Goal: Task Accomplishment & Management: Complete application form

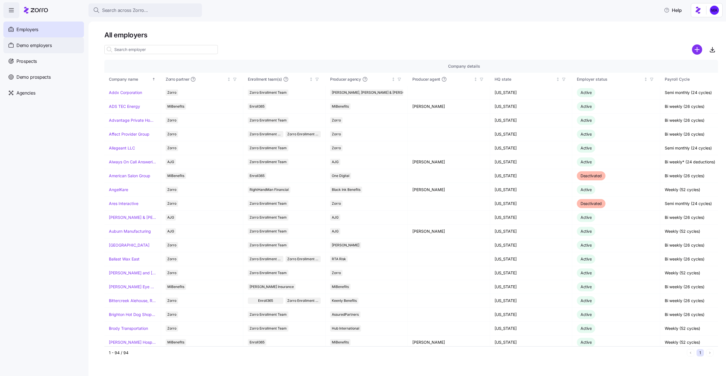
click at [43, 50] on div "Demo employers" at bounding box center [43, 45] width 80 height 16
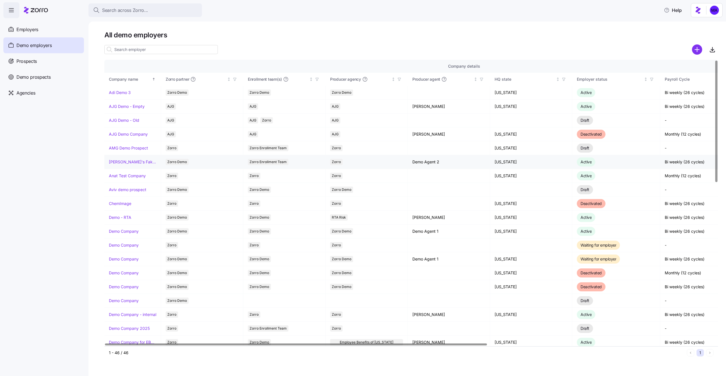
click at [130, 163] on link "[PERSON_NAME]'s Fake Company" at bounding box center [132, 162] width 47 height 6
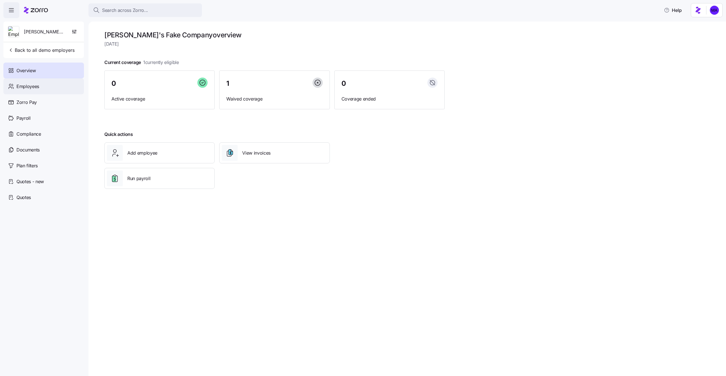
click at [49, 86] on div "Employees" at bounding box center [43, 87] width 80 height 16
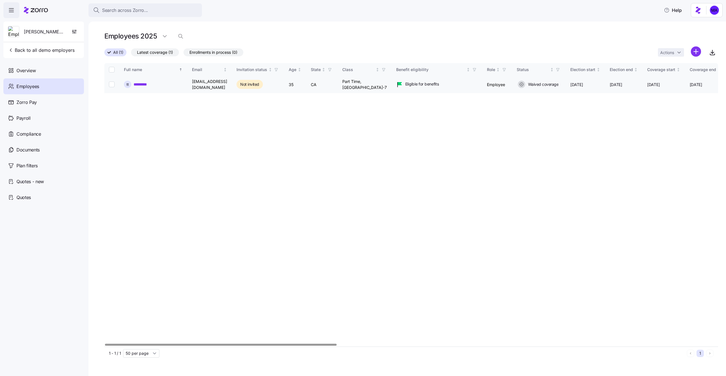
click at [134, 81] on div "t t *********" at bounding box center [153, 84] width 59 height 7
click at [136, 84] on link "*********" at bounding box center [140, 85] width 15 height 6
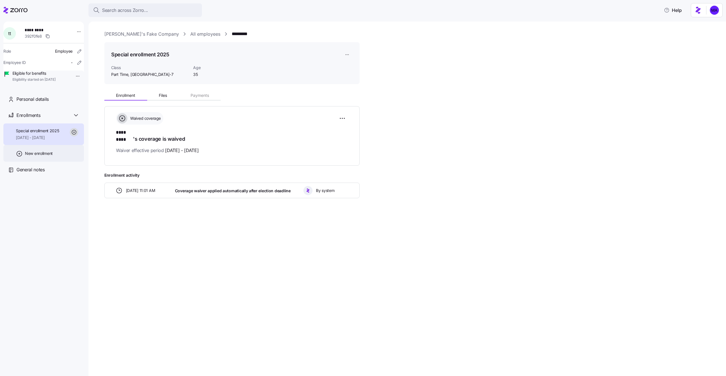
click at [44, 156] on span "New enrollment" at bounding box center [39, 154] width 28 height 6
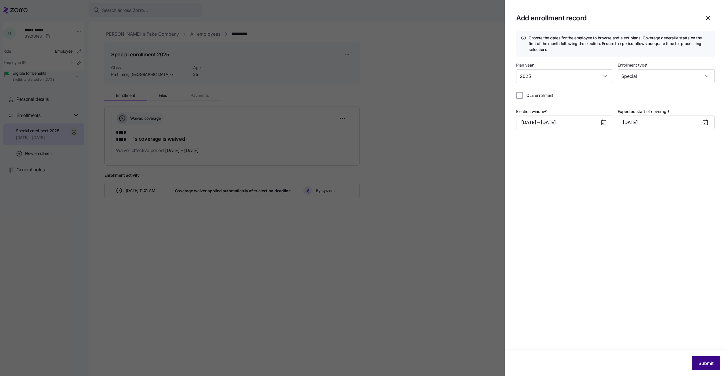
click at [705, 360] on span "Submit" at bounding box center [705, 363] width 15 height 7
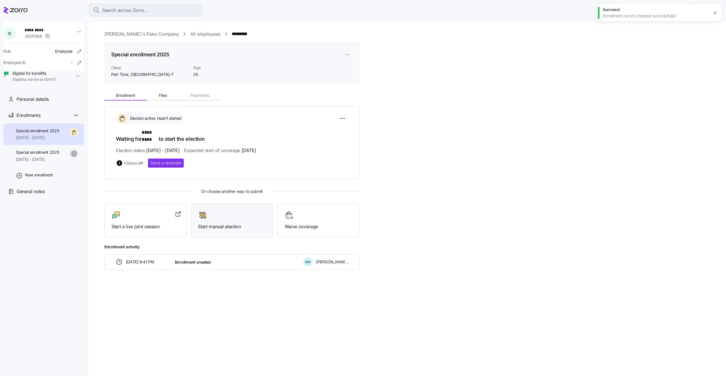
click at [222, 215] on div "Start manual election" at bounding box center [232, 221] width 68 height 20
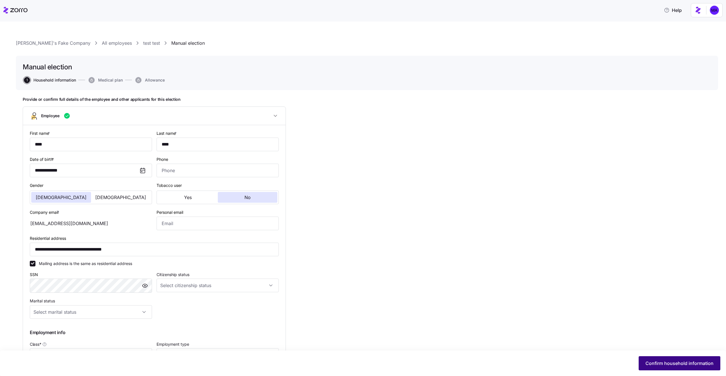
click at [696, 364] on span "Confirm household information" at bounding box center [679, 363] width 68 height 7
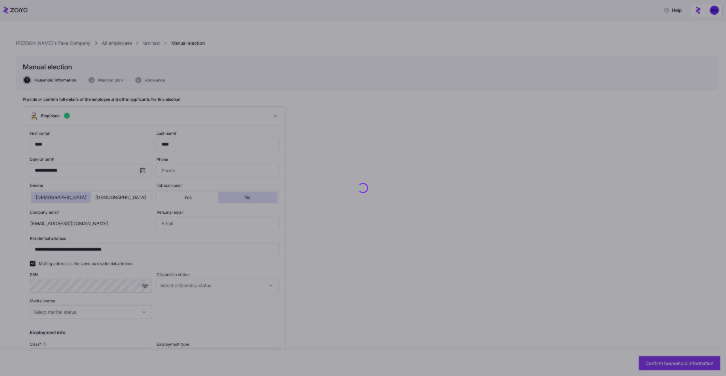
type input "Part Time, [GEOGRAPHIC_DATA]-7"
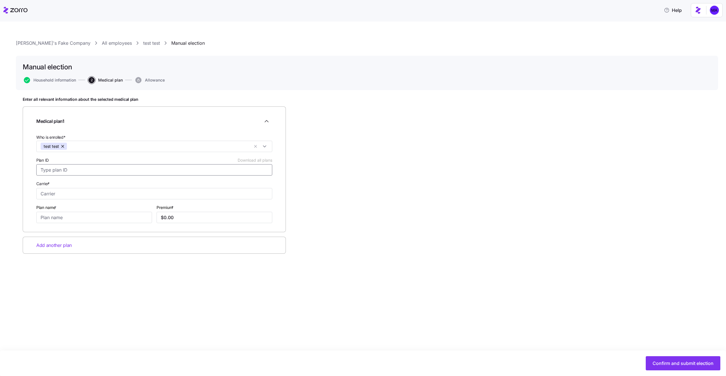
click at [118, 173] on input "Plan ID Download all plans" at bounding box center [154, 169] width 236 height 11
click at [116, 170] on input "Plan ID Download all plans" at bounding box center [154, 169] width 236 height 11
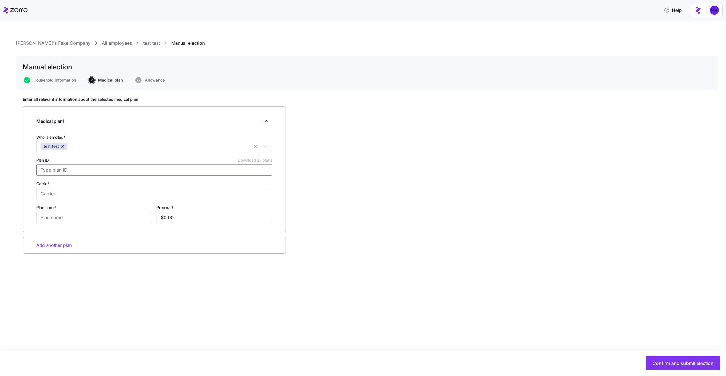
click at [116, 170] on input "Plan ID Download all plans" at bounding box center [154, 169] width 236 height 11
click at [116, 183] on div "Carrier *" at bounding box center [154, 189] width 236 height 19
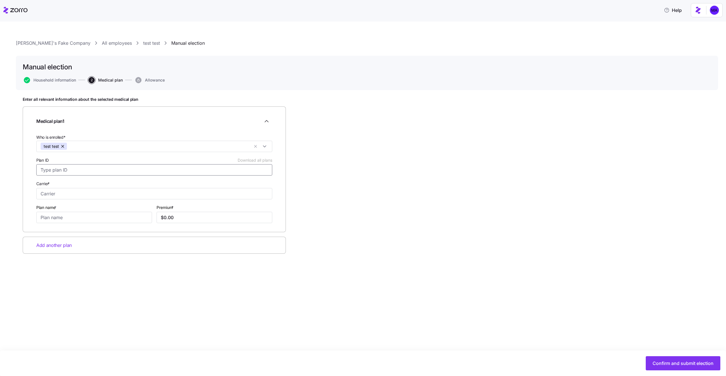
click at [116, 171] on input "Plan ID Download all plans" at bounding box center [154, 169] width 236 height 11
click at [106, 165] on input "Plan ID Download all plans" at bounding box center [154, 169] width 236 height 11
click at [106, 169] on input "Plan ID Download all plans" at bounding box center [154, 169] width 236 height 11
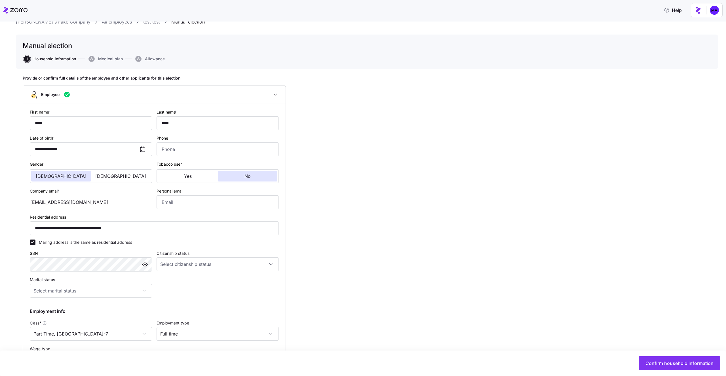
scroll to position [25, 0]
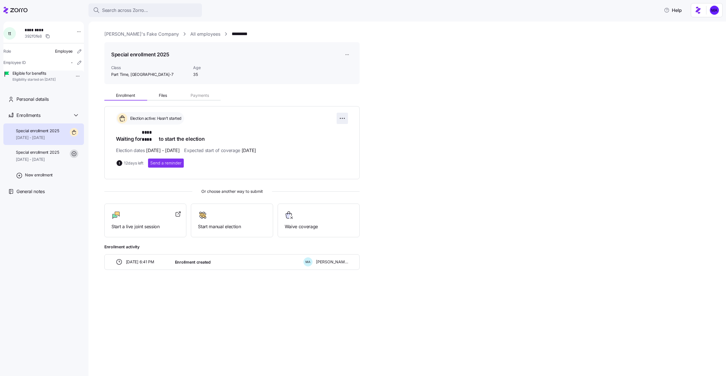
click at [343, 119] on html "Search across Zorro... Help t t ********* 392f0fe8 Role Employee Employee ID - …" at bounding box center [363, 186] width 726 height 373
click at [316, 131] on span "Change election window" at bounding box center [302, 133] width 44 height 6
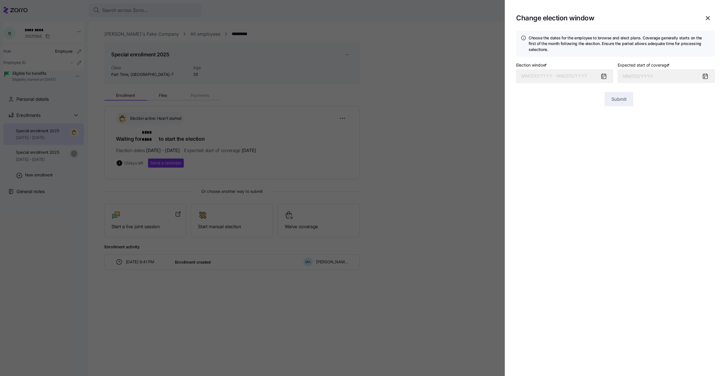
type input "[DATE]"
click at [620, 101] on span "Submit" at bounding box center [618, 99] width 15 height 7
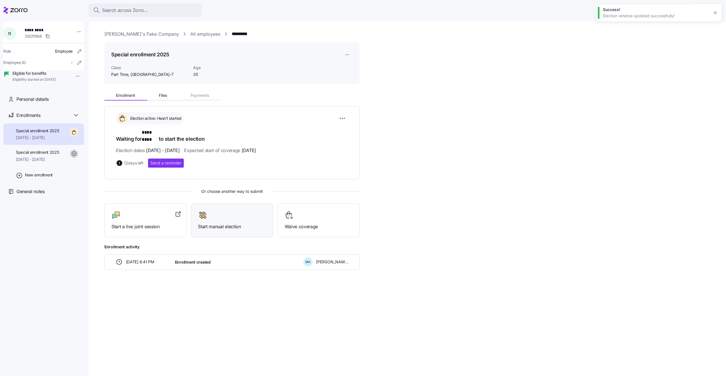
click at [220, 215] on div "Start manual election" at bounding box center [232, 221] width 68 height 20
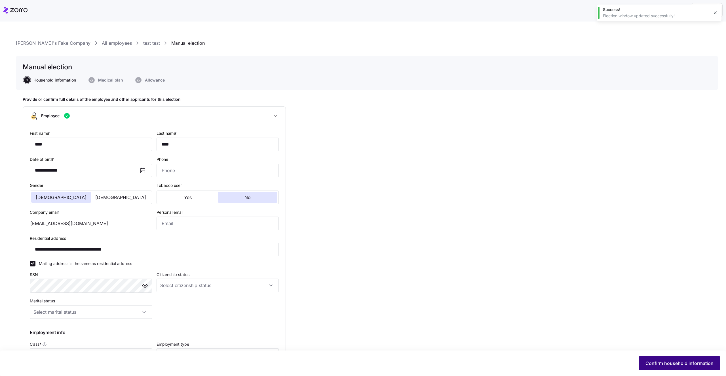
click at [659, 359] on button "Confirm household information" at bounding box center [679, 364] width 82 height 14
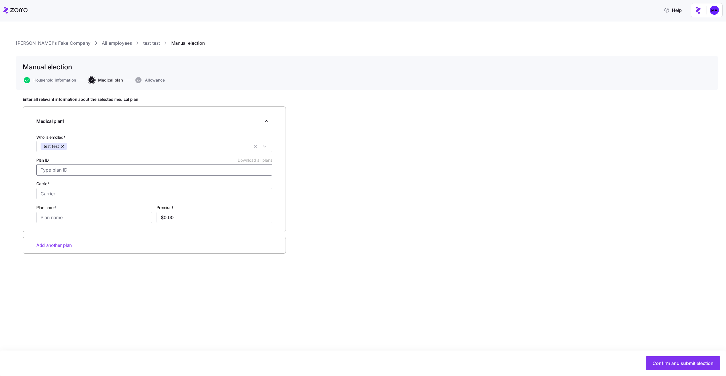
click at [120, 171] on input "Plan ID Download all plans" at bounding box center [154, 169] width 236 height 11
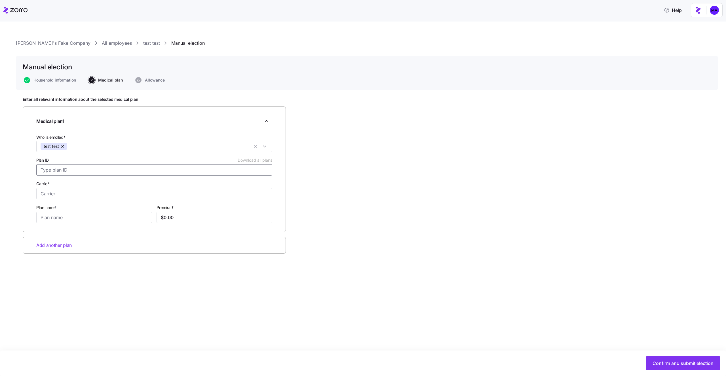
click at [120, 171] on input "Plan ID Download all plans" at bounding box center [154, 169] width 236 height 11
click at [41, 43] on link "[PERSON_NAME]'s Fake Company" at bounding box center [53, 43] width 75 height 7
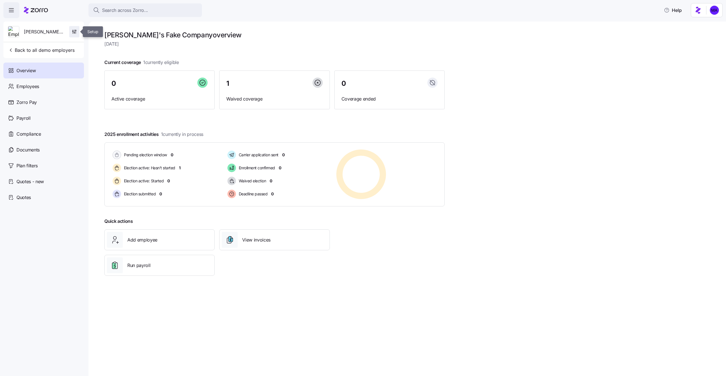
click at [71, 31] on span "button" at bounding box center [74, 31] width 10 height 11
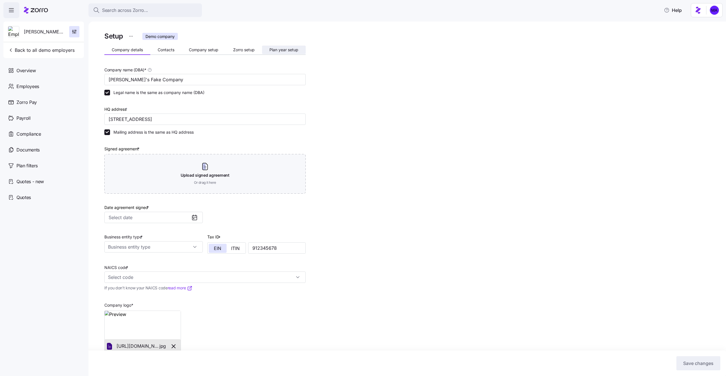
click at [270, 50] on span "Plan year setup" at bounding box center [283, 50] width 29 height 4
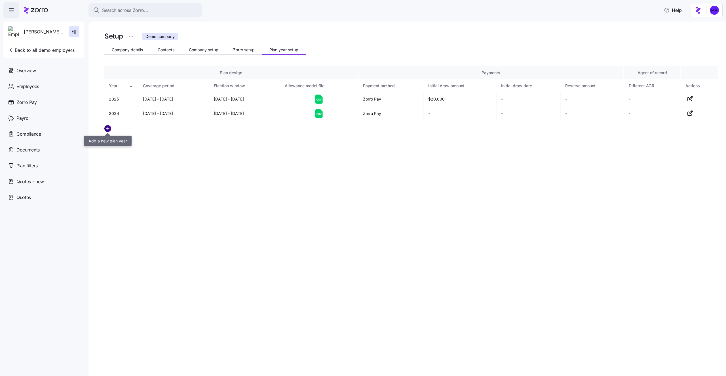
click at [107, 130] on circle "add icon" at bounding box center [108, 129] width 6 height 6
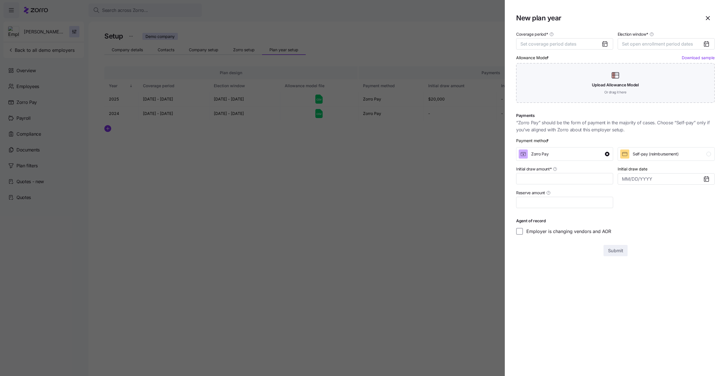
click at [341, 245] on div at bounding box center [363, 188] width 726 height 376
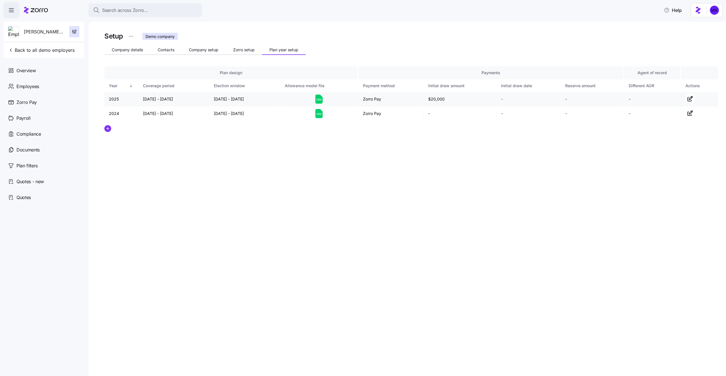
click at [318, 97] on icon at bounding box center [318, 99] width 7 height 9
click at [48, 51] on span "Back to all demo employers" at bounding box center [41, 50] width 67 height 7
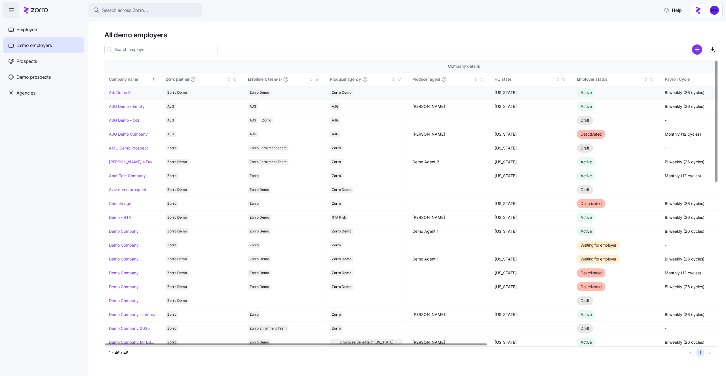
click at [118, 93] on link "Adi Demo 3" at bounding box center [120, 93] width 22 height 6
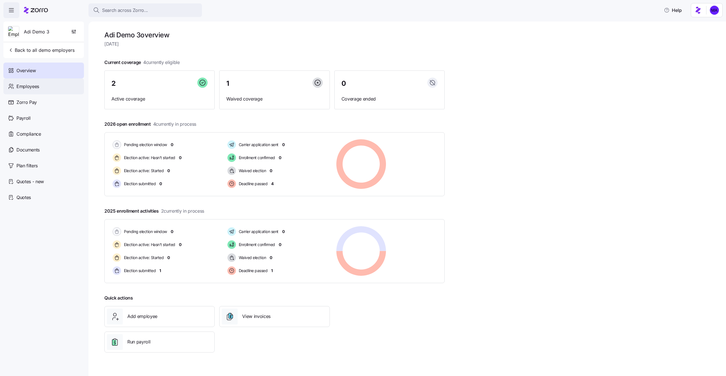
click at [51, 84] on div "Employees" at bounding box center [43, 87] width 80 height 16
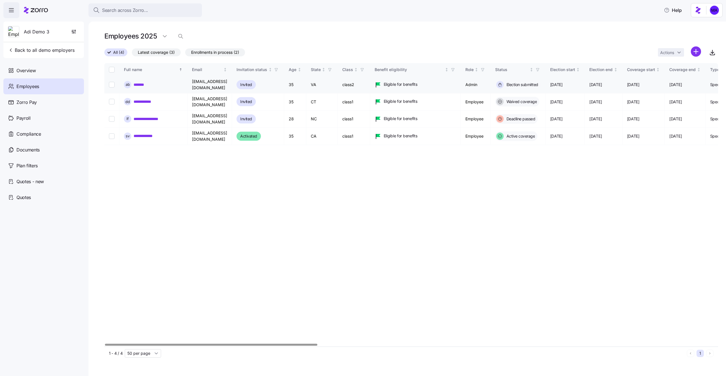
click at [136, 87] on link "*******" at bounding box center [140, 85] width 15 height 6
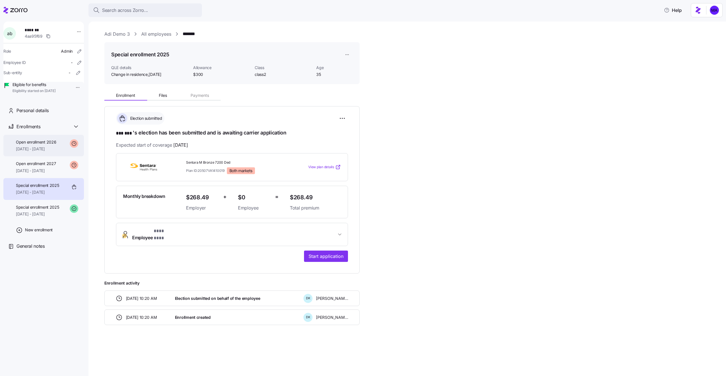
click at [46, 152] on div "Open enrollment 2026 [DATE] - [DATE]" at bounding box center [36, 145] width 40 height 13
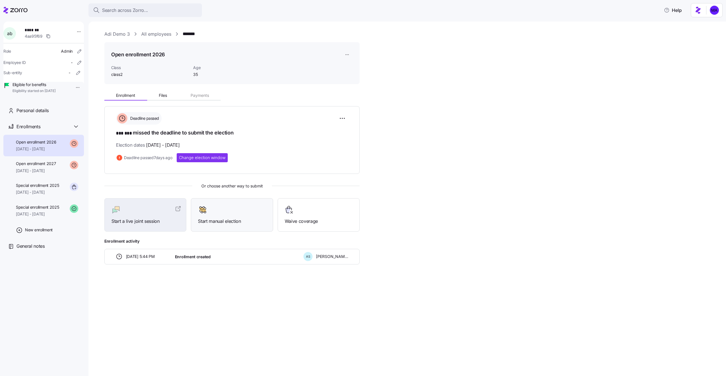
click at [229, 201] on div "Start manual election" at bounding box center [232, 215] width 82 height 34
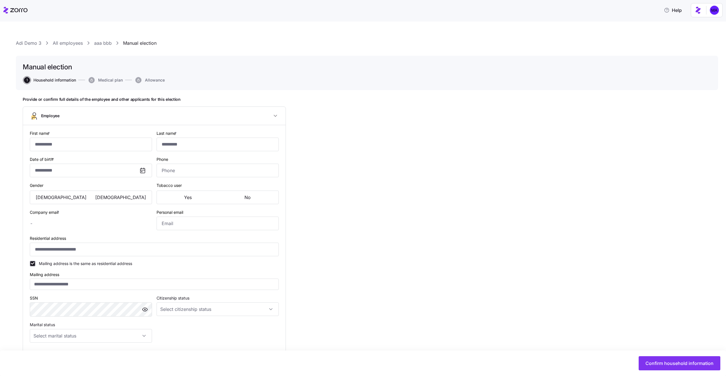
type input "***"
type input "[EMAIL_ADDRESS][DOMAIN_NAME]"
type input "**********"
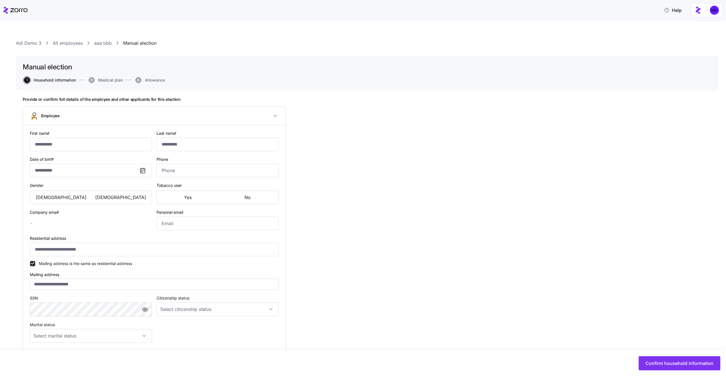
checkbox input "true"
type input "**********"
type input "[PHONE_NUMBER]"
type input "Full time"
type input "Salary"
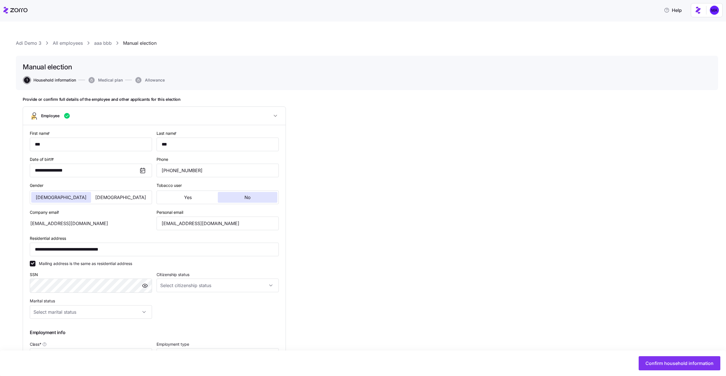
type input "class2"
click at [661, 359] on button "Confirm household information" at bounding box center [679, 364] width 82 height 14
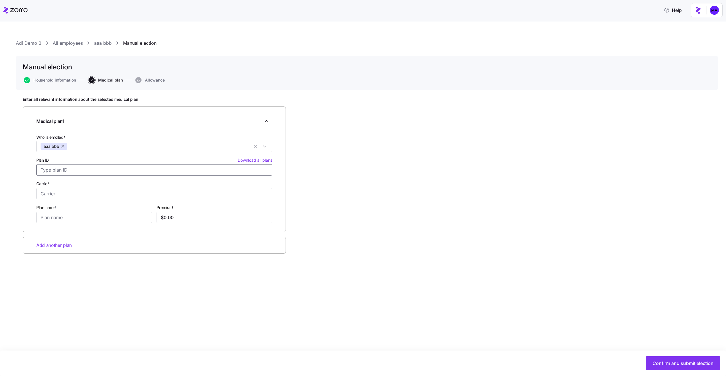
click at [117, 170] on input "Plan ID Download all plans" at bounding box center [154, 169] width 236 height 11
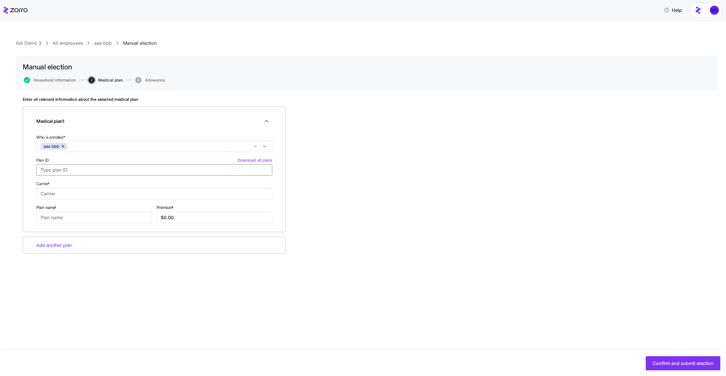
click at [140, 171] on input "Plan ID Download all plans" at bounding box center [154, 169] width 236 height 11
click at [27, 44] on link "Adi Demo 3" at bounding box center [29, 43] width 26 height 7
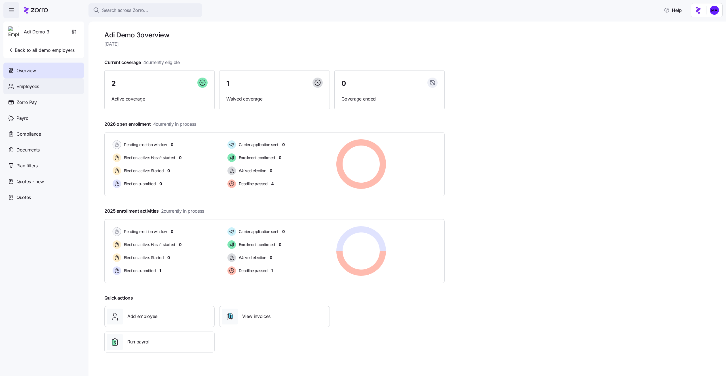
click at [50, 90] on div "Employees" at bounding box center [43, 87] width 80 height 16
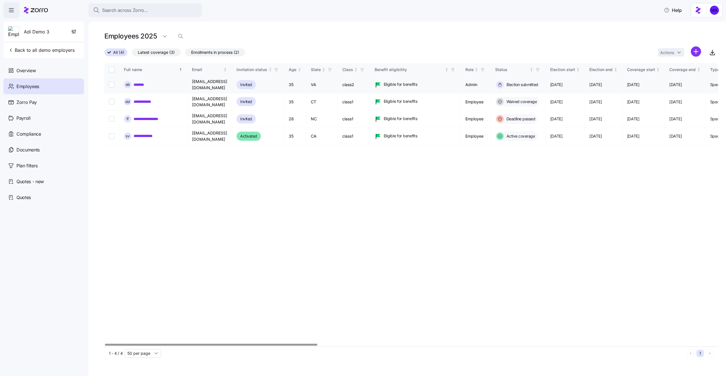
click at [136, 86] on link "*******" at bounding box center [140, 85] width 15 height 6
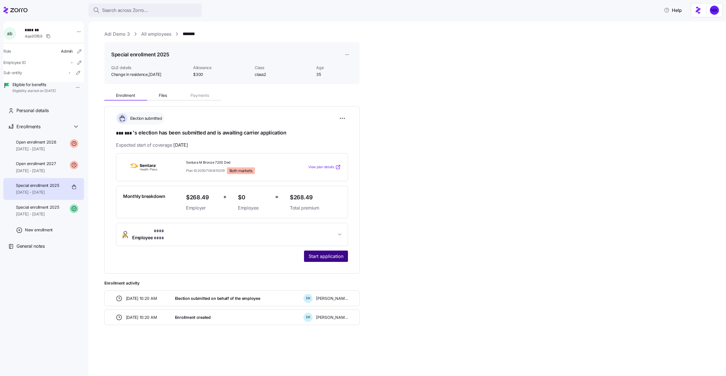
click at [310, 255] on button "Start application" at bounding box center [326, 256] width 44 height 11
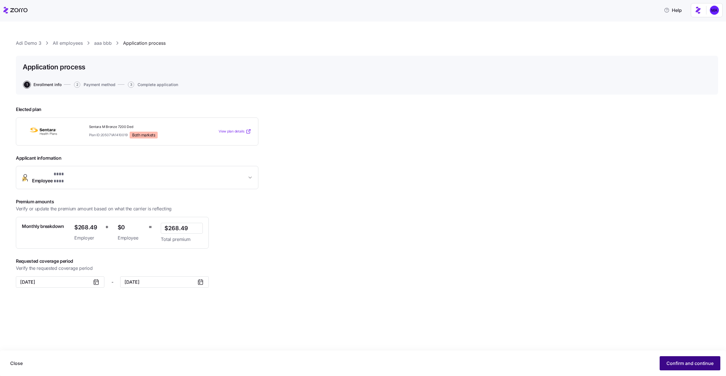
click at [676, 364] on span "Confirm and continue" at bounding box center [689, 363] width 47 height 7
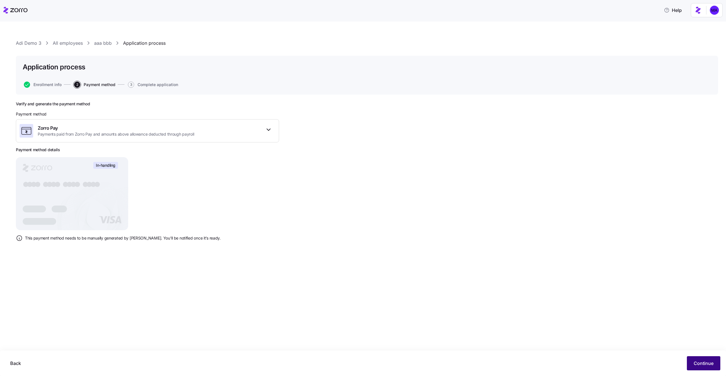
click at [714, 368] on button "Continue" at bounding box center [702, 364] width 33 height 14
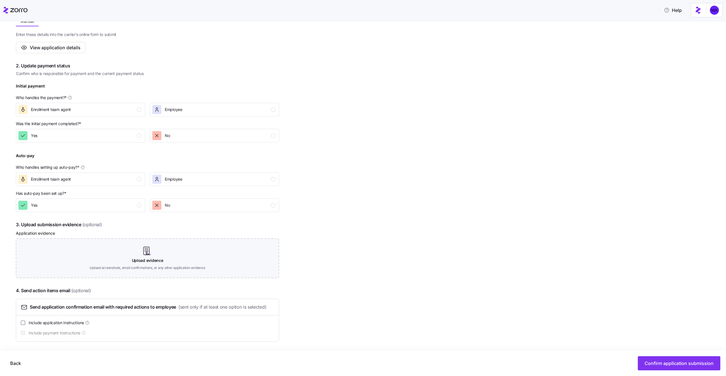
scroll to position [120, 0]
click at [706, 366] on span "Confirm application submission" at bounding box center [678, 363] width 69 height 7
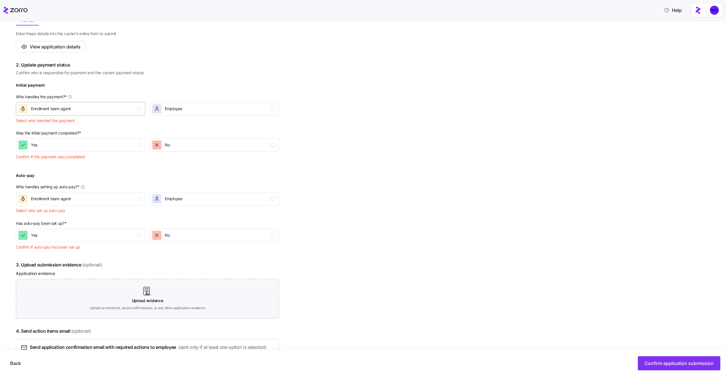
click at [135, 113] on button "Enrollment team agent" at bounding box center [80, 109] width 129 height 14
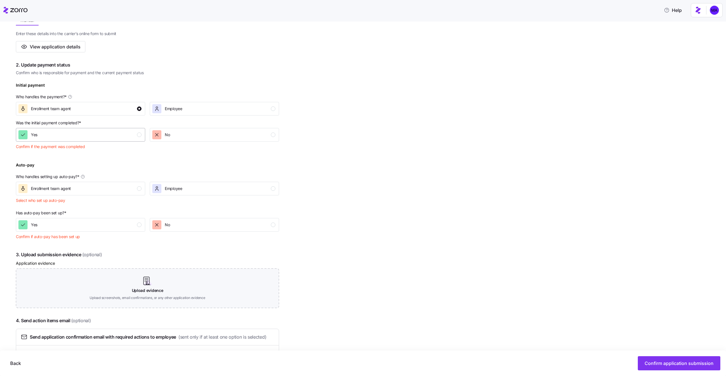
click at [132, 133] on div "Yes" at bounding box center [79, 134] width 123 height 9
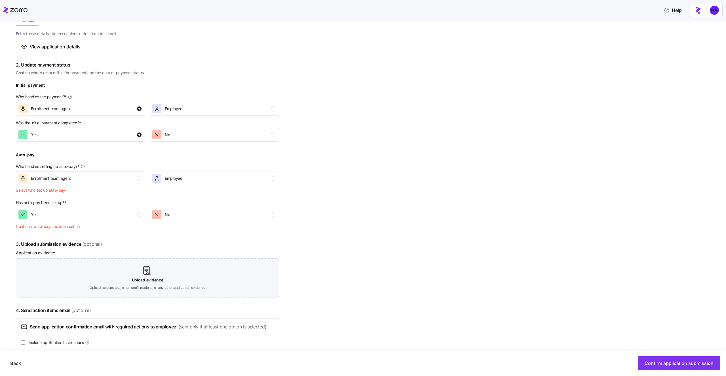
click at [131, 179] on div "Enrollment team agent" at bounding box center [79, 178] width 123 height 9
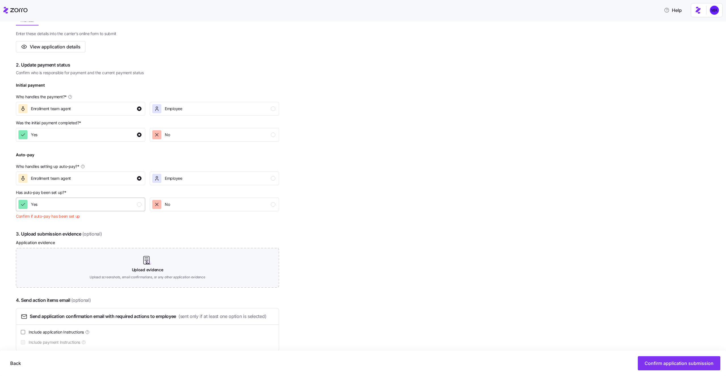
click at [132, 201] on div "Yes" at bounding box center [79, 204] width 123 height 9
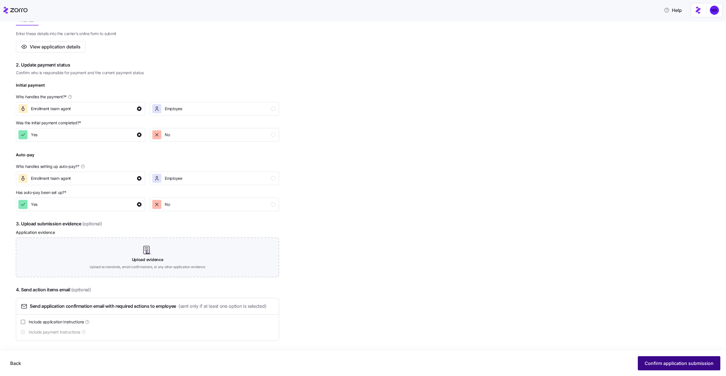
click at [673, 367] on button "Confirm application submission" at bounding box center [678, 364] width 82 height 14
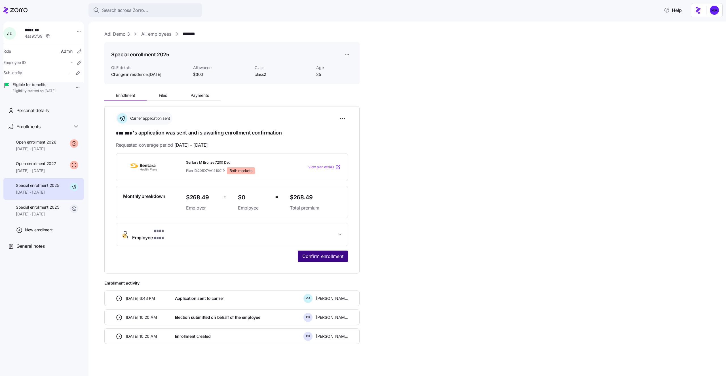
click at [329, 253] on span "Confirm enrollment" at bounding box center [322, 256] width 41 height 7
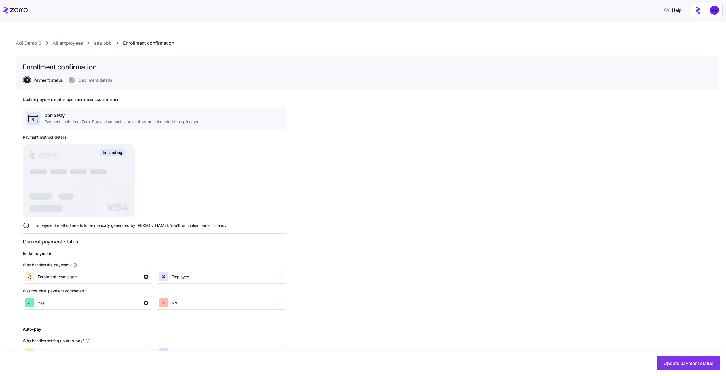
scroll to position [45, 0]
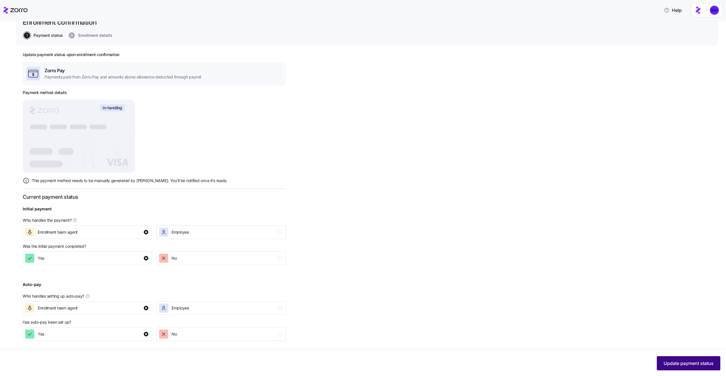
click at [671, 362] on span "Update payment status" at bounding box center [688, 363] width 50 height 7
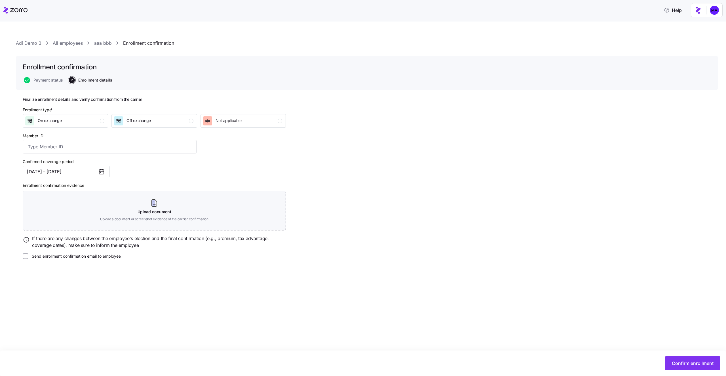
click at [249, 169] on div "Enrollment type * On exchange Off exchange Not applicable Member ID Confirmed c…" at bounding box center [154, 183] width 268 height 157
click at [97, 44] on link "aaa bbb" at bounding box center [103, 43] width 18 height 7
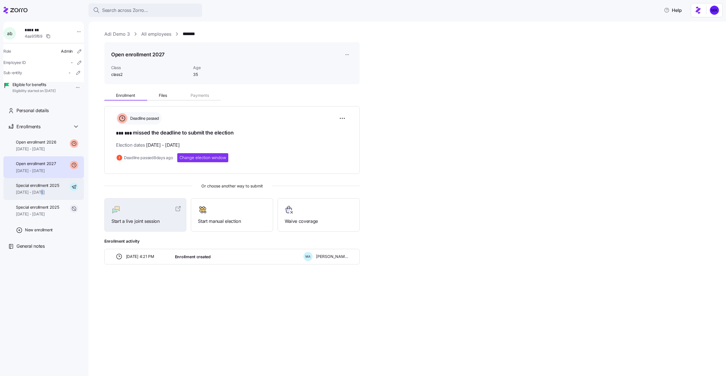
click at [41, 195] on span "[DATE] - [DATE]" at bounding box center [37, 193] width 43 height 6
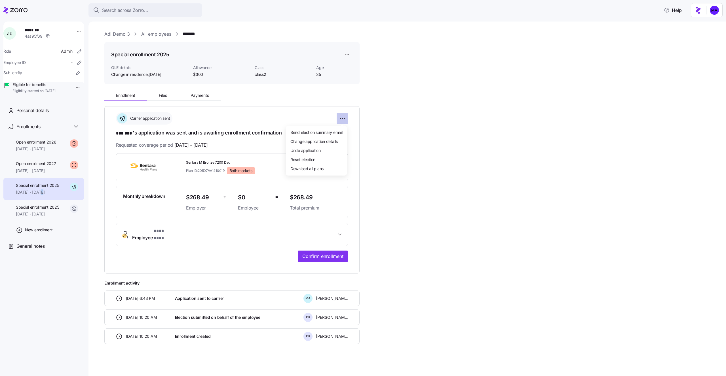
click at [339, 120] on html "**********" at bounding box center [363, 186] width 726 height 373
click at [309, 149] on span "Undo application" at bounding box center [305, 151] width 30 height 6
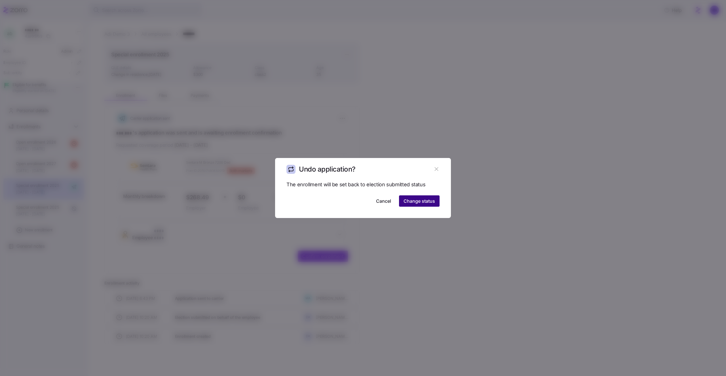
click at [411, 199] on span "Change status" at bounding box center [418, 201] width 31 height 7
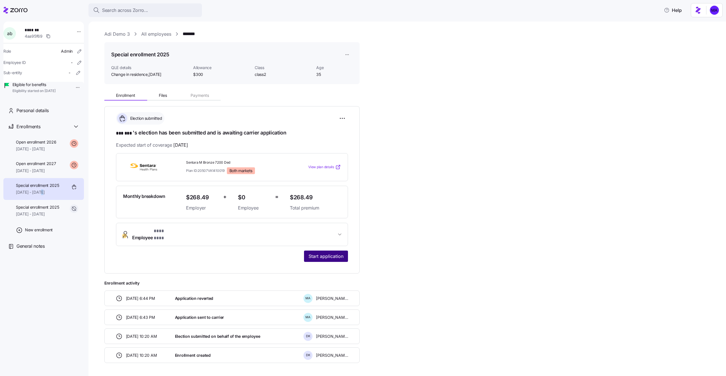
click at [337, 254] on span "Start application" at bounding box center [325, 256] width 35 height 7
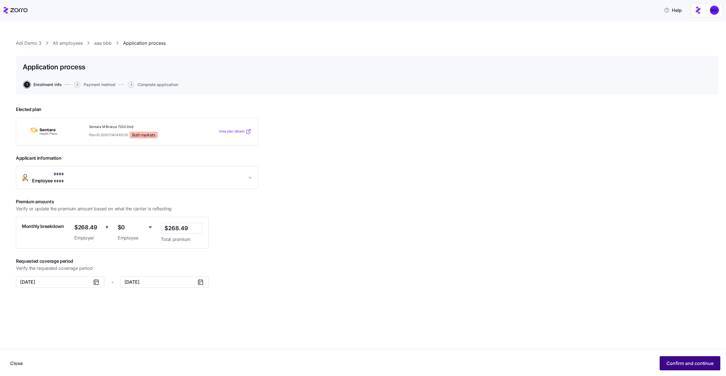
click at [685, 363] on span "Confirm and continue" at bounding box center [689, 363] width 47 height 7
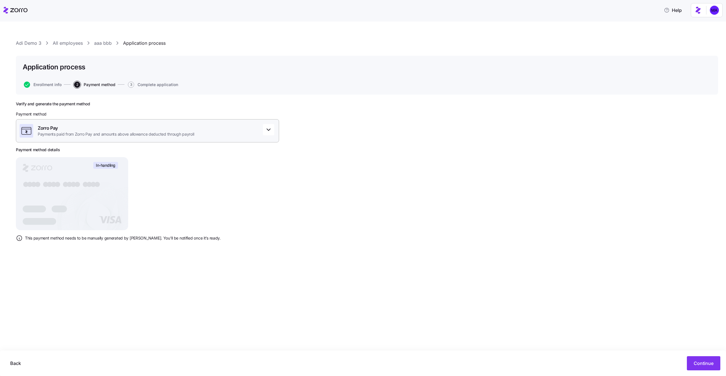
click at [84, 121] on div "Zorro Pay Payments paid from Zorro Pay and amounts above allowance deducted thr…" at bounding box center [147, 130] width 263 height 23
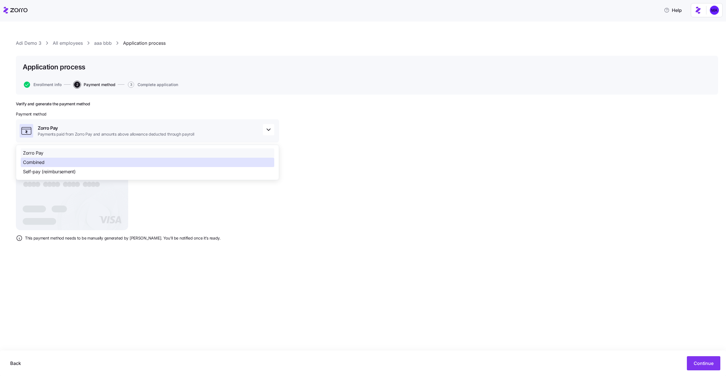
click at [70, 163] on div "Combined" at bounding box center [147, 162] width 253 height 9
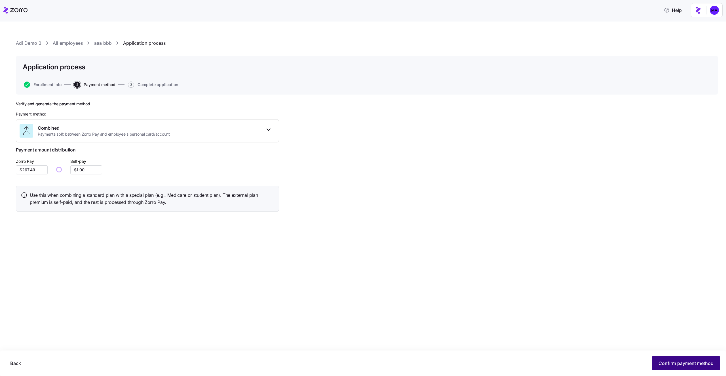
click at [669, 360] on span "Confirm payment method" at bounding box center [685, 363] width 55 height 7
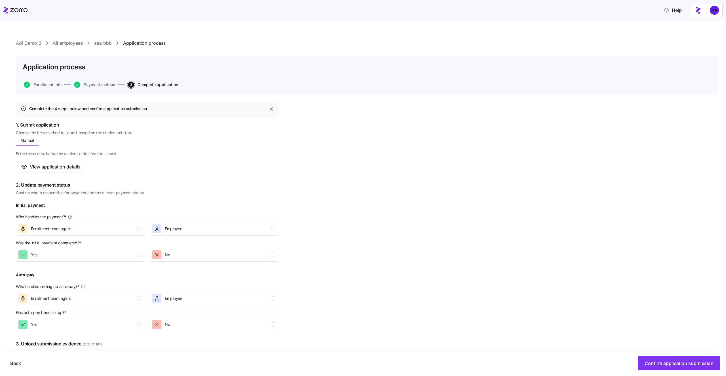
scroll to position [120, 0]
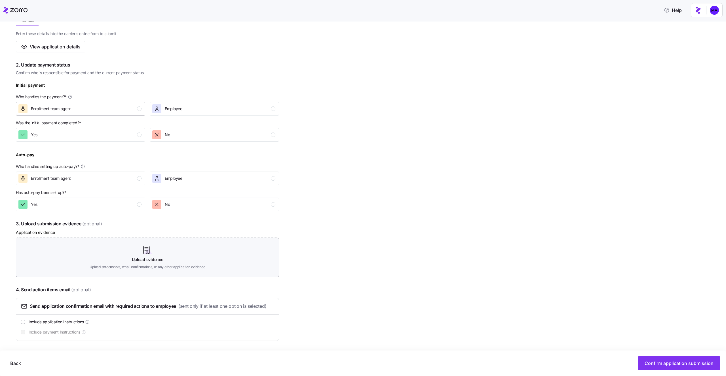
click at [107, 110] on div "Enrollment team agent" at bounding box center [79, 108] width 123 height 9
click at [120, 139] on div "Yes" at bounding box center [79, 134] width 123 height 9
click at [118, 175] on div "Enrollment team agent" at bounding box center [79, 178] width 123 height 9
click at [118, 208] on div "Yes" at bounding box center [79, 204] width 123 height 9
click at [647, 360] on button "Confirm application submission" at bounding box center [678, 364] width 82 height 14
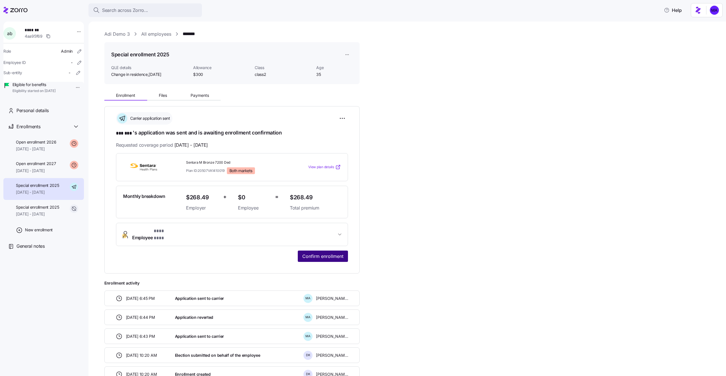
click at [321, 253] on span "Confirm enrollment" at bounding box center [322, 256] width 41 height 7
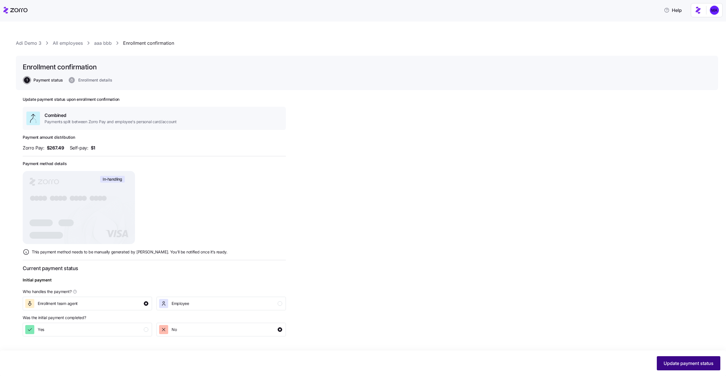
click at [684, 359] on button "Update payment status" at bounding box center [687, 364] width 63 height 14
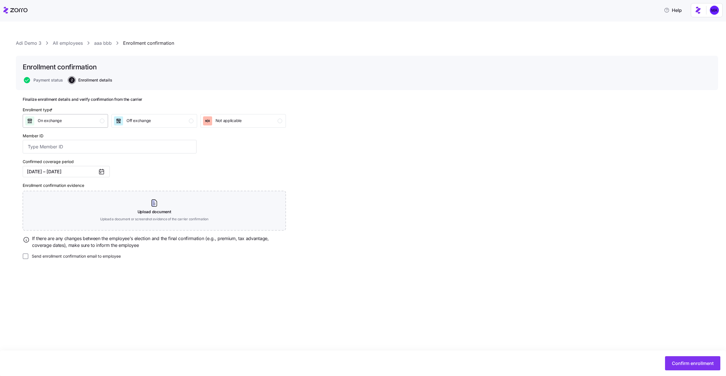
click at [98, 122] on div "On exchange" at bounding box center [64, 120] width 79 height 9
click at [38, 79] on span "Payment status" at bounding box center [47, 80] width 29 height 4
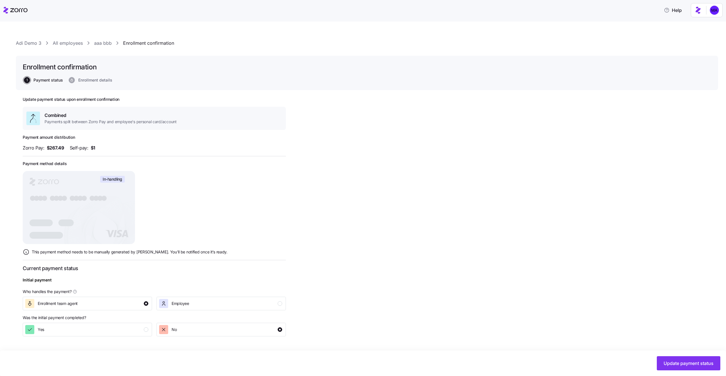
click at [97, 82] on span "Enrollment details" at bounding box center [95, 80] width 34 height 4
click at [97, 80] on span "Enrollment details" at bounding box center [95, 80] width 34 height 4
click at [691, 362] on span "Update payment status" at bounding box center [688, 363] width 50 height 7
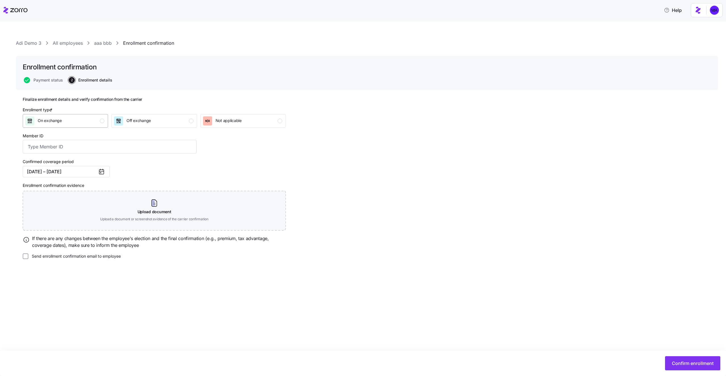
click at [92, 124] on div "On exchange" at bounding box center [64, 120] width 79 height 9
click at [687, 363] on span "Confirm enrollment" at bounding box center [692, 363] width 42 height 7
